Goal: Task Accomplishment & Management: Complete application form

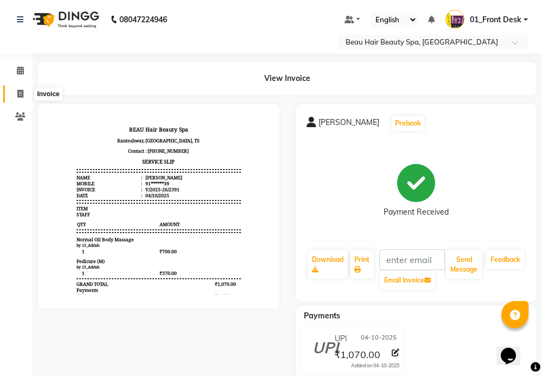
click at [22, 98] on span at bounding box center [20, 94] width 19 height 12
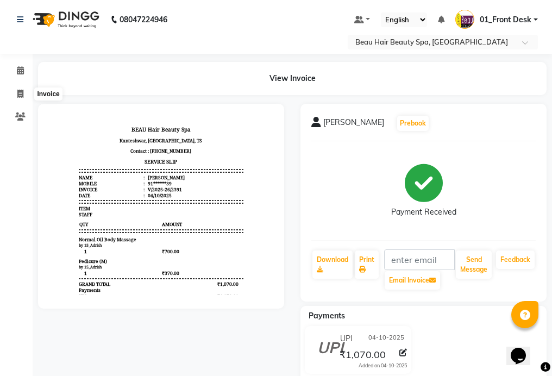
select select "service"
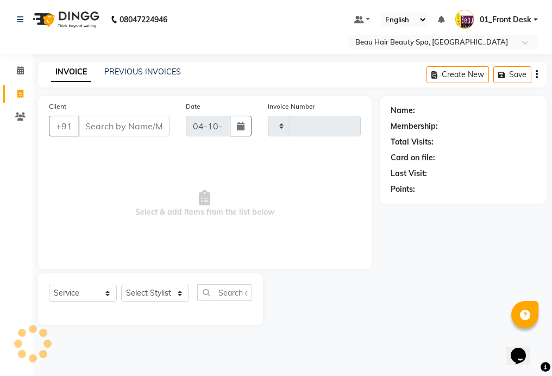
type input "2392"
select select "3470"
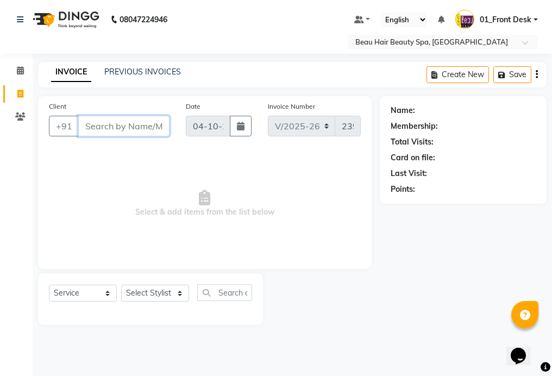
click at [149, 124] on input "Client" at bounding box center [123, 126] width 91 height 21
type input "3"
type input "9010380887"
click at [153, 125] on span "Add Client" at bounding box center [141, 126] width 43 height 11
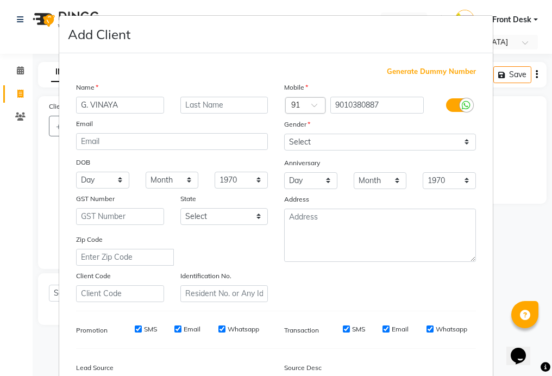
type input "G. VINAYA"
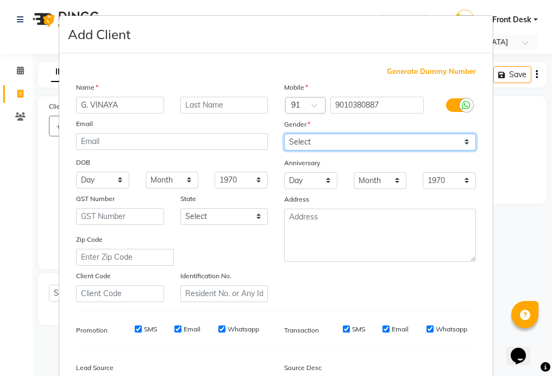
click at [409, 144] on select "Select [DEMOGRAPHIC_DATA] [DEMOGRAPHIC_DATA] Other Prefer Not To Say" at bounding box center [380, 142] width 192 height 17
select select "[DEMOGRAPHIC_DATA]"
click at [284, 134] on select "Select [DEMOGRAPHIC_DATA] [DEMOGRAPHIC_DATA] Other Prefer Not To Say" at bounding box center [380, 142] width 192 height 17
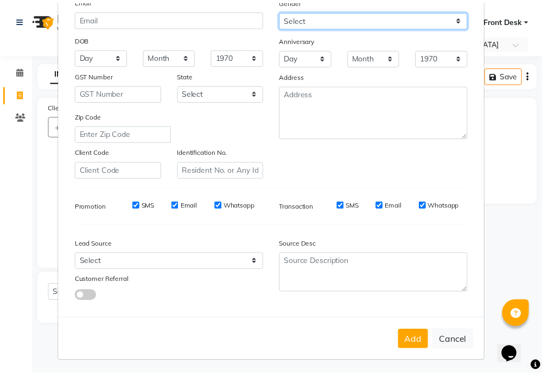
scroll to position [125, 0]
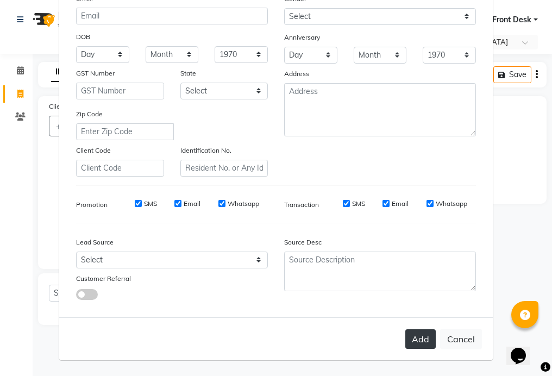
click at [413, 336] on button "Add" at bounding box center [420, 339] width 30 height 20
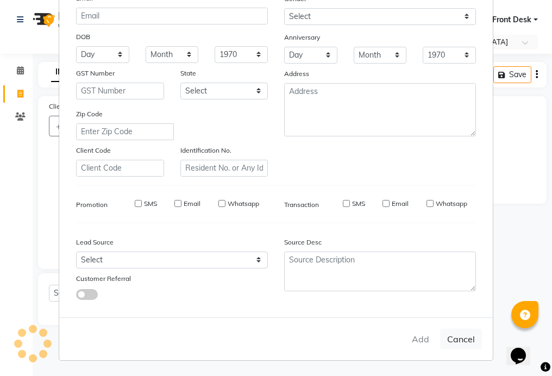
type input "90******87"
select select
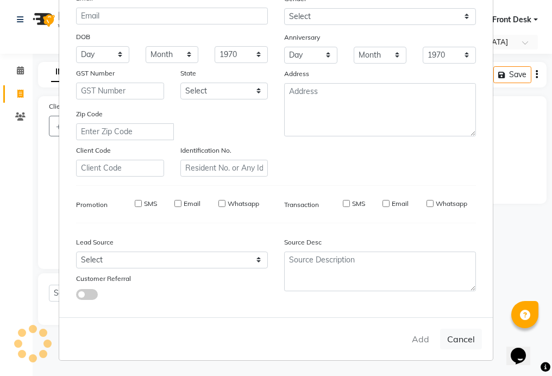
select select
checkbox input "false"
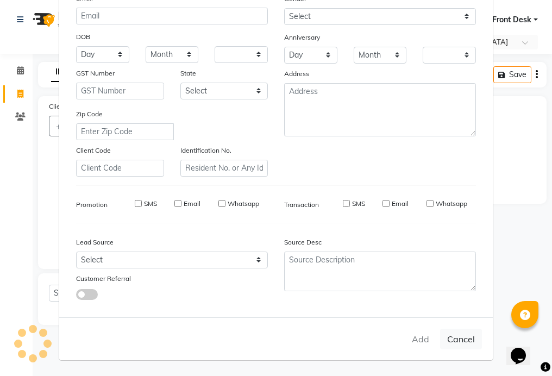
checkbox input "false"
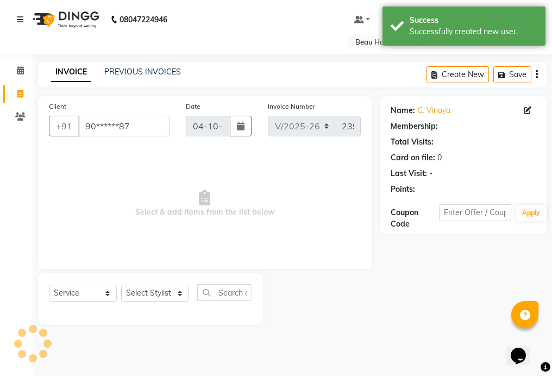
select select "1: Object"
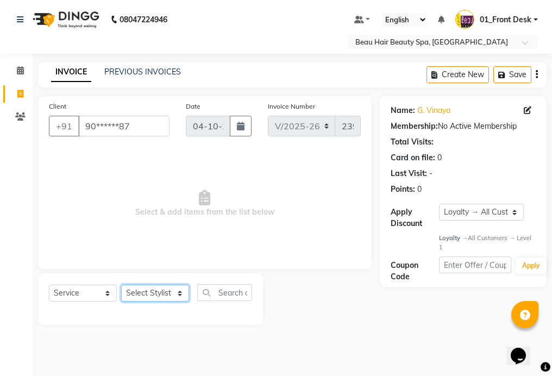
click at [152, 296] on select "Select Stylist 01_Front Desk 04_Lavanya 07_Manjushree 11_Ramesh 15_Adrish 26_Sr…" at bounding box center [155, 293] width 68 height 17
select select "75194"
click at [121, 285] on select "Select Stylist 01_Front Desk 04_Lavanya 07_Manjushree 11_Ramesh 15_Adrish 26_Sr…" at bounding box center [155, 293] width 68 height 17
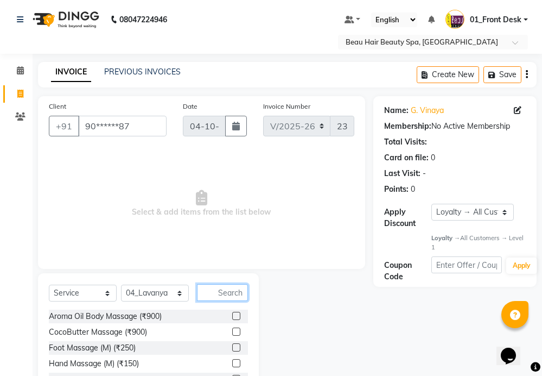
click at [223, 289] on input "text" at bounding box center [222, 292] width 51 height 17
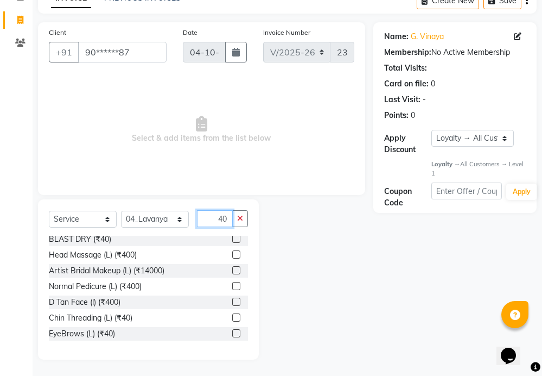
scroll to position [54, 0]
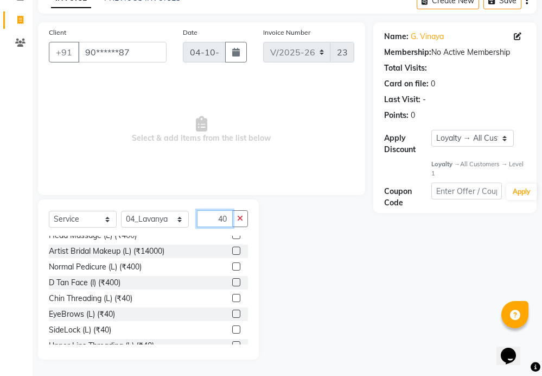
type input "40"
click at [232, 312] on label at bounding box center [236, 314] width 8 height 8
click at [232, 312] on input "checkbox" at bounding box center [235, 314] width 7 height 7
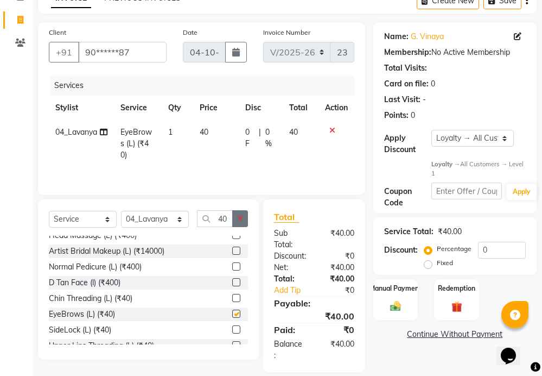
checkbox input "false"
click at [243, 220] on icon "button" at bounding box center [240, 218] width 6 height 8
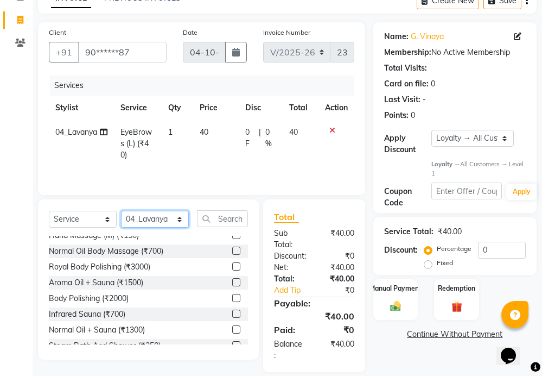
click at [151, 217] on select "Select Stylist 01_Front Desk 04_Lavanya 07_Manjushree 11_Ramesh 15_Adrish 26_Sr…" at bounding box center [155, 219] width 68 height 17
select select "15615"
click at [121, 211] on select "Select Stylist 01_Front Desk 04_Lavanya 07_Manjushree 11_Ramesh 15_Adrish 26_Sr…" at bounding box center [155, 219] width 68 height 17
click at [240, 222] on input "text" at bounding box center [222, 218] width 51 height 17
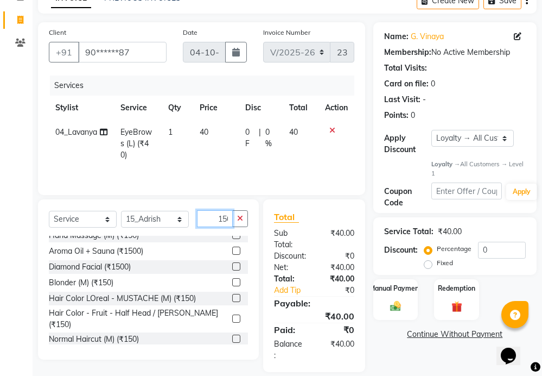
scroll to position [0, 3]
type input "150"
drag, startPoint x: 229, startPoint y: 328, endPoint x: 232, endPoint y: 298, distance: 30.0
click at [232, 335] on label at bounding box center [236, 339] width 8 height 8
click at [232, 336] on input "checkbox" at bounding box center [235, 339] width 7 height 7
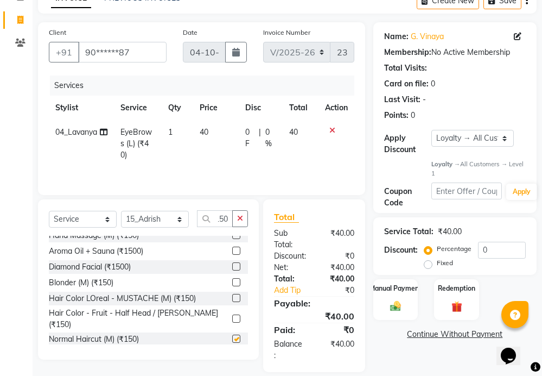
scroll to position [0, 0]
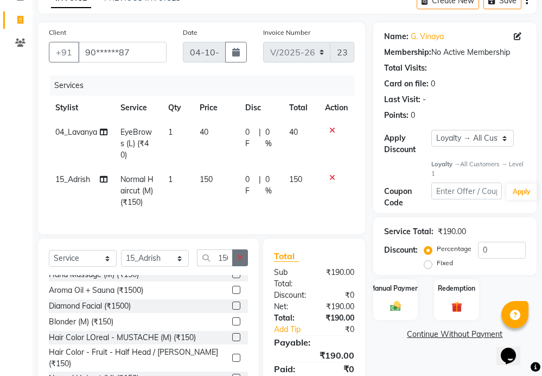
checkbox input "false"
click at [245, 254] on button "button" at bounding box center [240, 257] width 16 height 17
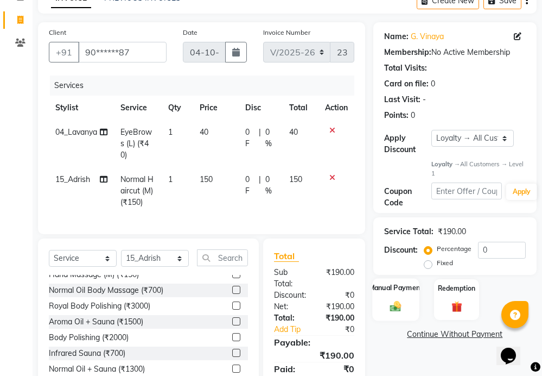
click at [406, 291] on label "Manual Payment" at bounding box center [396, 288] width 54 height 10
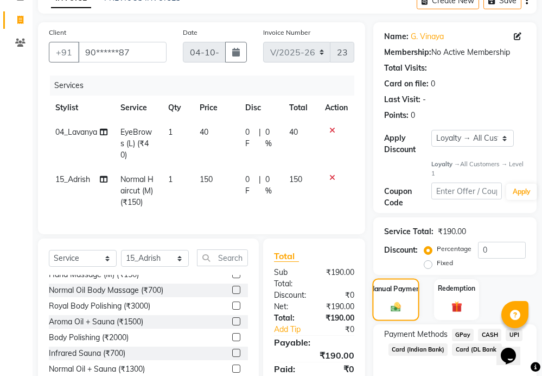
scroll to position [126, 0]
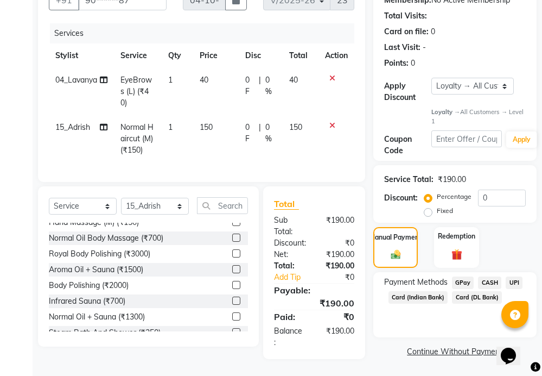
click at [515, 283] on span "UPI" at bounding box center [514, 282] width 17 height 12
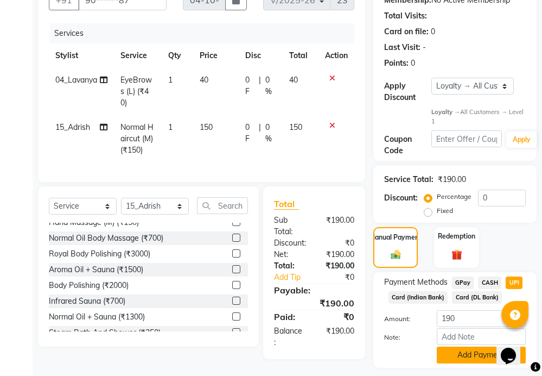
click at [478, 352] on button "Add Payment" at bounding box center [481, 354] width 89 height 17
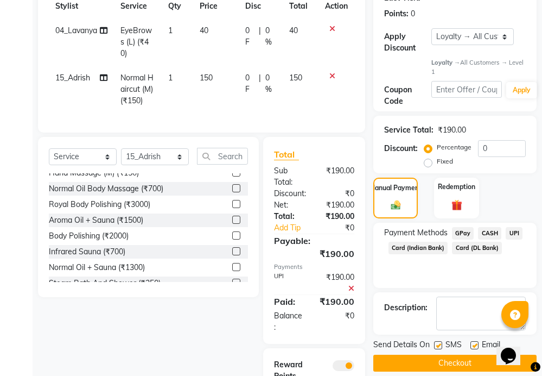
scroll to position [245, 0]
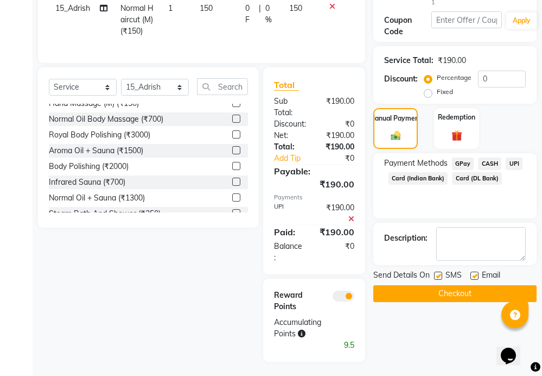
click at [475, 294] on button "Checkout" at bounding box center [455, 293] width 163 height 17
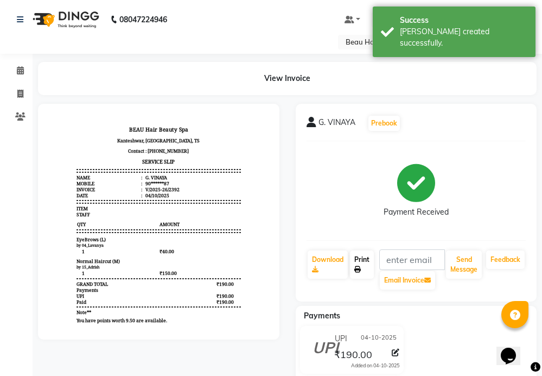
click at [363, 261] on link "Print" at bounding box center [362, 264] width 24 height 28
